Goal: Task Accomplishment & Management: Manage account settings

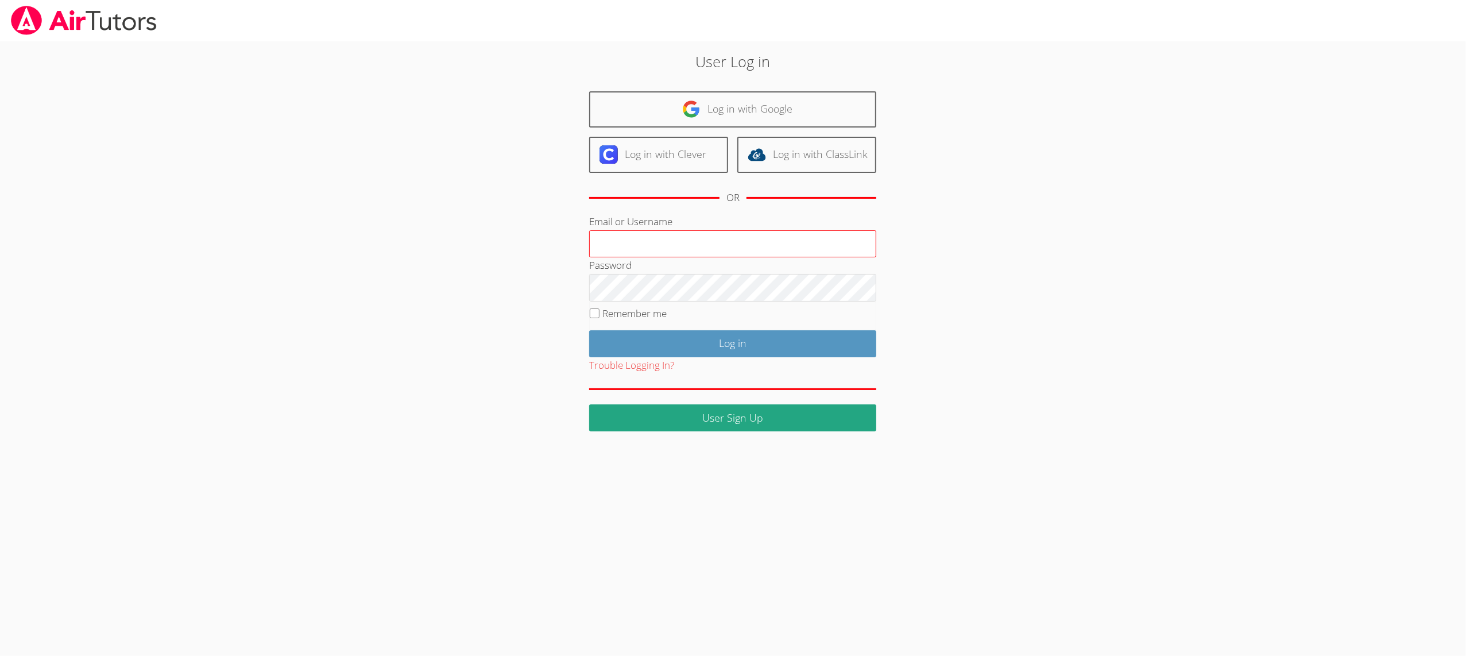
click at [640, 249] on input "Email or Username" at bounding box center [732, 244] width 287 height 28
click at [621, 235] on input "Angel [PERSON_NAME] [PERSON_NAME]" at bounding box center [732, 244] width 287 height 28
click at [623, 237] on input "Angel [PERSON_NAME] [PERSON_NAME]" at bounding box center [732, 244] width 287 height 28
click at [621, 235] on input "Angel [PERSON_NAME] [PERSON_NAME]" at bounding box center [732, 244] width 287 height 28
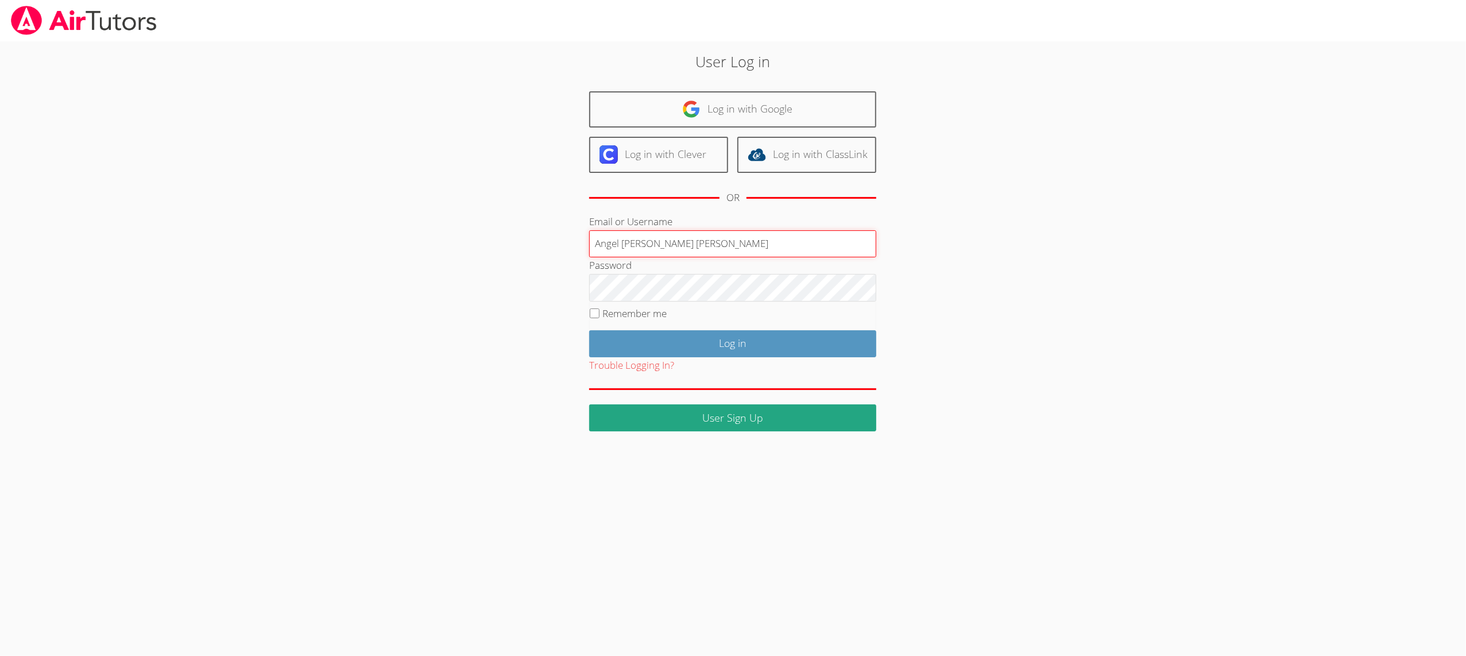
click at [621, 235] on input "Angel [PERSON_NAME] [PERSON_NAME]" at bounding box center [732, 244] width 287 height 28
click at [621, 237] on input "Angel [PERSON_NAME] [PERSON_NAME]" at bounding box center [732, 244] width 287 height 28
click at [620, 236] on input "Angel [PERSON_NAME] [PERSON_NAME]" at bounding box center [732, 244] width 287 height 28
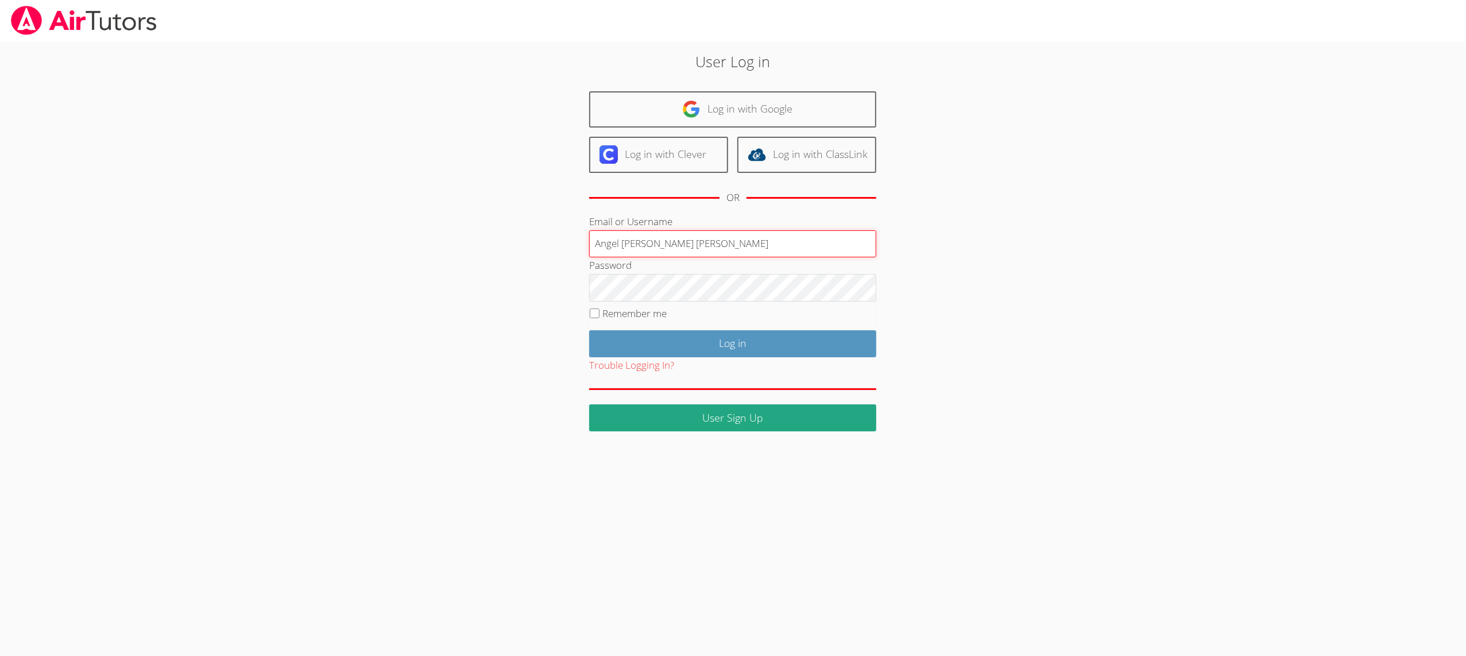
paste input "[EMAIL_ADDRESS][DOMAIN_NAME]"
type input "[EMAIL_ADDRESS][DOMAIN_NAME]"
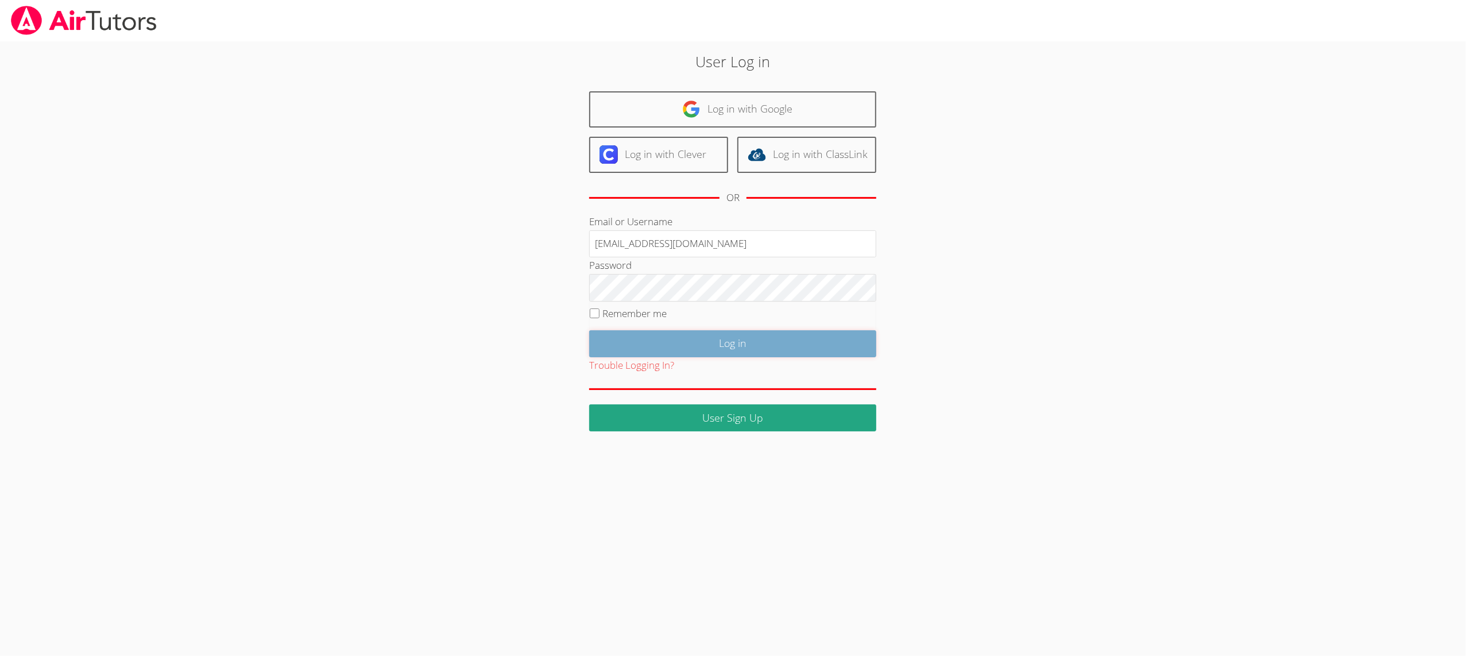
click at [634, 344] on input "Log in" at bounding box center [732, 343] width 287 height 27
